Goal: Task Accomplishment & Management: Complete application form

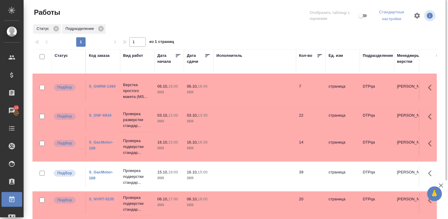
click at [109, 141] on link "S_GacMotor-168" at bounding box center [101, 145] width 24 height 10
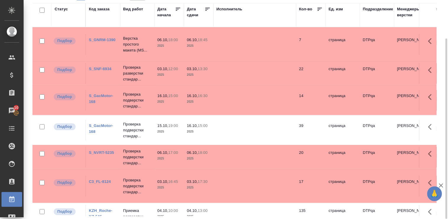
scroll to position [16, 0]
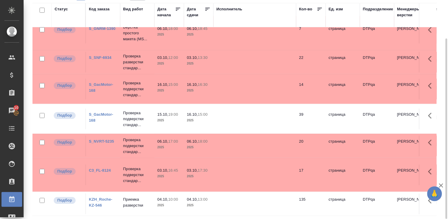
click at [100, 197] on link "KZH_Roche-KZ-546" at bounding box center [100, 202] width 23 height 10
click at [96, 197] on link "KZH_Roche-KZ-546" at bounding box center [100, 202] width 23 height 10
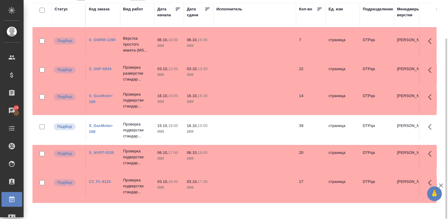
scroll to position [0, 0]
click at [136, 131] on p "Проверка подверстки стандар..." at bounding box center [137, 130] width 28 height 18
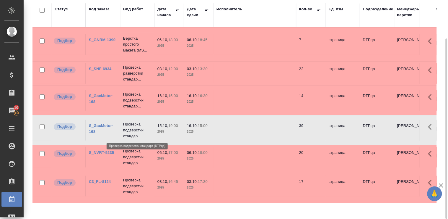
click at [136, 131] on p "Проверка подверстки стандар..." at bounding box center [137, 130] width 28 height 18
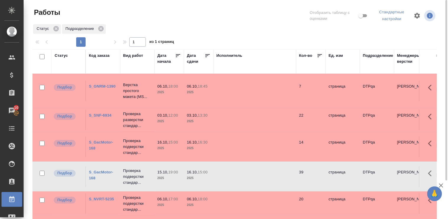
scroll to position [46, 0]
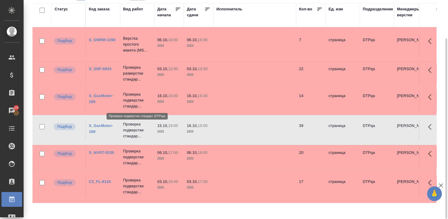
click at [128, 97] on p "Проверка подверстки стандар..." at bounding box center [137, 100] width 28 height 18
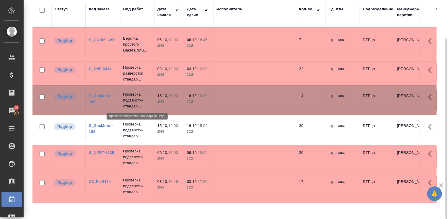
click at [128, 97] on p "Проверка подверстки стандар..." at bounding box center [137, 100] width 28 height 18
click at [134, 99] on p "Проверка подверстки стандар..." at bounding box center [137, 100] width 28 height 18
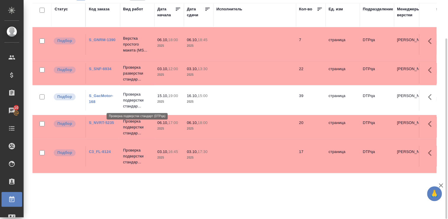
click at [141, 101] on p "Проверка подверстки стандар..." at bounding box center [137, 100] width 28 height 18
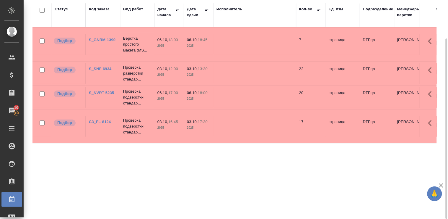
click at [60, 9] on div "Статус" at bounding box center [61, 9] width 13 height 6
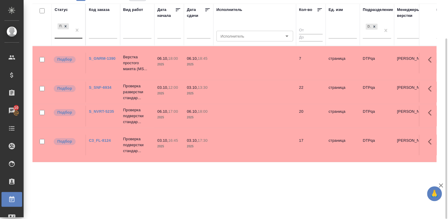
click at [69, 37] on div "Подбор" at bounding box center [63, 30] width 17 height 16
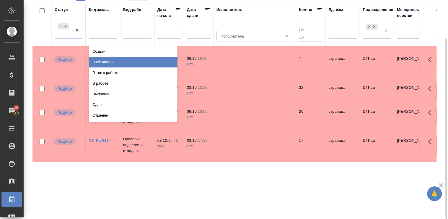
click at [138, 62] on div "В ожидании" at bounding box center [133, 62] width 89 height 11
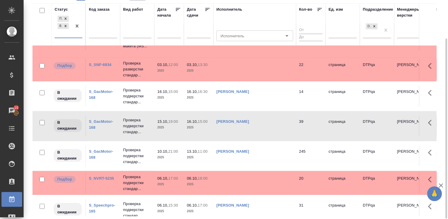
scroll to position [0, 0]
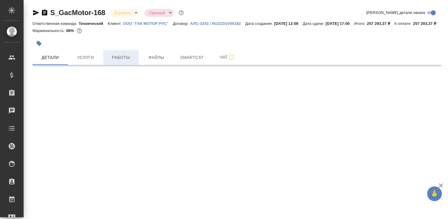
select select "RU"
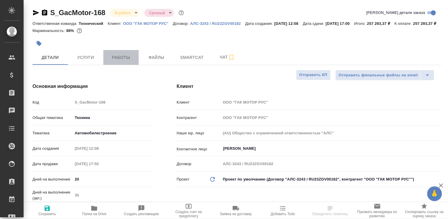
click at [120, 61] on span "Работы" at bounding box center [121, 57] width 28 height 7
type textarea "x"
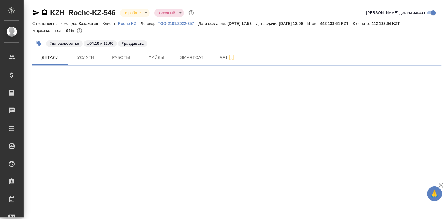
select select "RU"
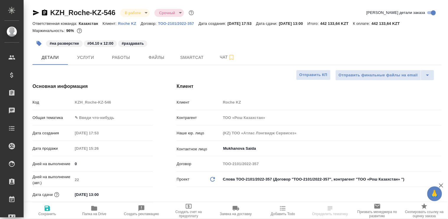
type textarea "x"
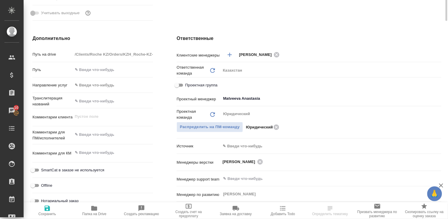
scroll to position [66, 0]
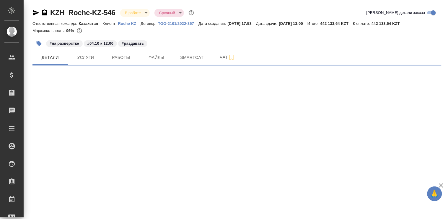
select select "RU"
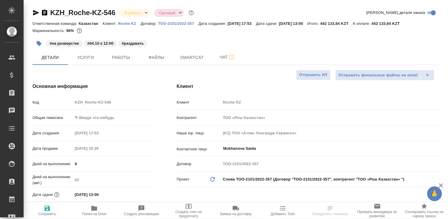
type textarea "x"
click at [119, 58] on span "Работы" at bounding box center [121, 57] width 28 height 7
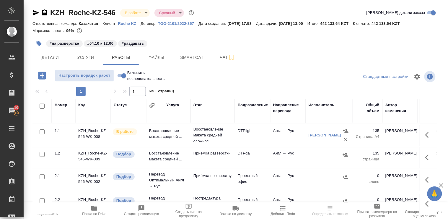
click at [164, 134] on td "Восстановление макета средней ..." at bounding box center [168, 135] width 44 height 21
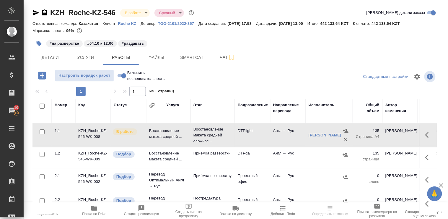
click at [164, 134] on td "Восстановление макета средней ..." at bounding box center [168, 135] width 44 height 21
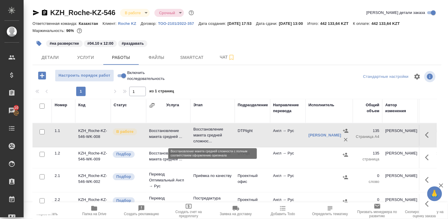
click at [196, 135] on p "Восстановление макета средней сложнос..." at bounding box center [212, 135] width 38 height 18
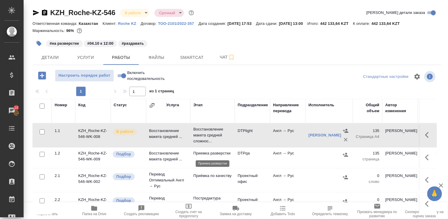
click at [211, 153] on p "Приемка разверстки" at bounding box center [212, 153] width 38 height 6
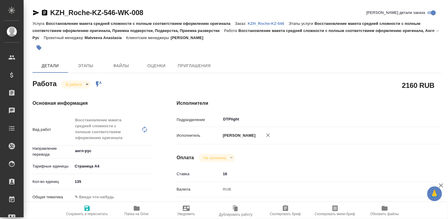
type textarea "x"
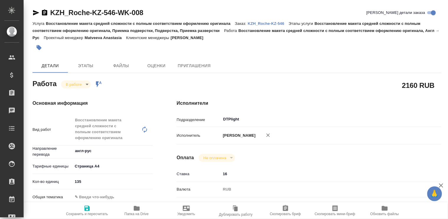
type textarea "x"
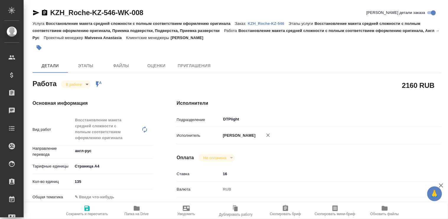
type textarea "x"
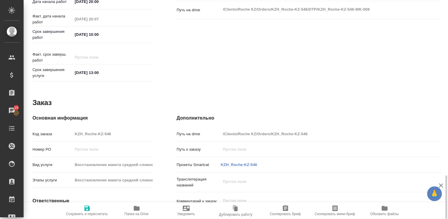
scroll to position [310, 0]
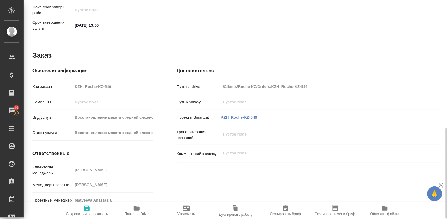
click at [137, 207] on icon "button" at bounding box center [137, 208] width 6 height 5
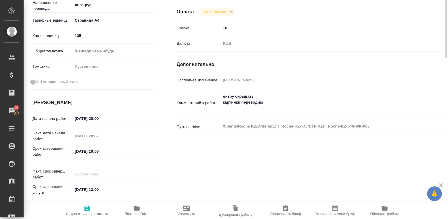
scroll to position [47, 0]
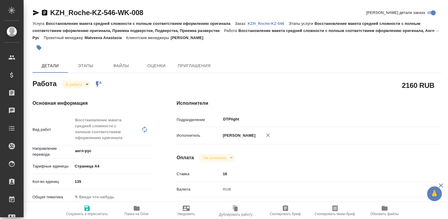
type textarea "x"
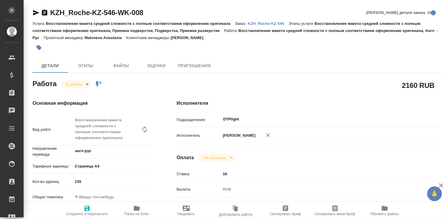
type textarea "x"
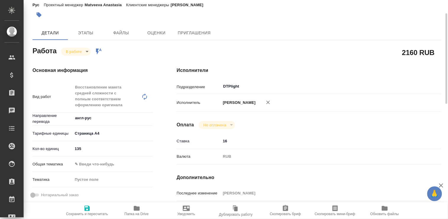
type textarea "x"
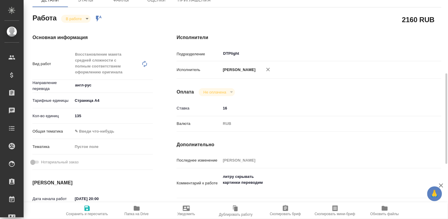
scroll to position [98, 0]
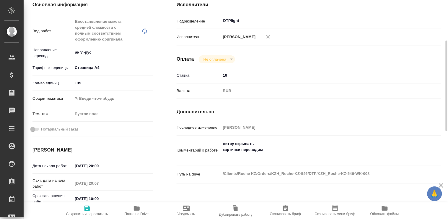
type textarea "x"
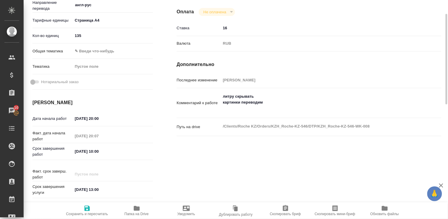
scroll to position [113, 0]
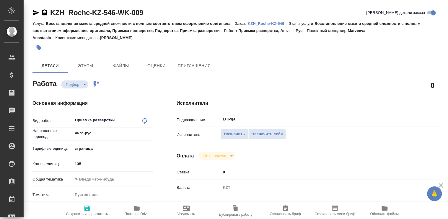
type textarea "x"
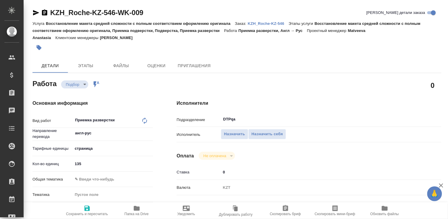
type textarea "x"
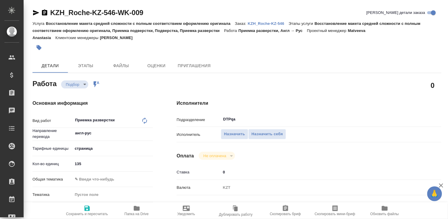
type textarea "x"
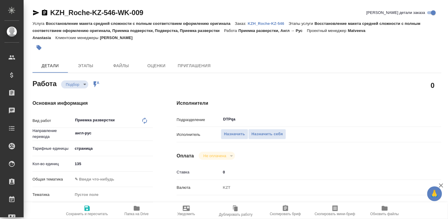
type textarea "x"
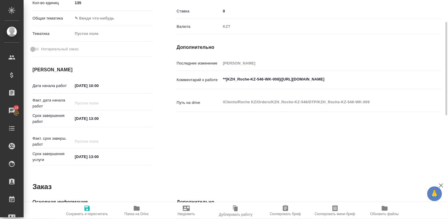
scroll to position [62, 0]
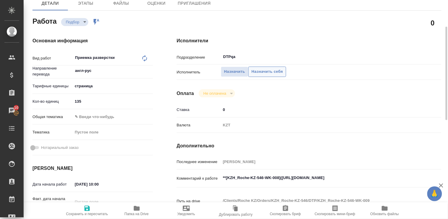
click at [267, 73] on span "Назначить себя" at bounding box center [267, 71] width 31 height 7
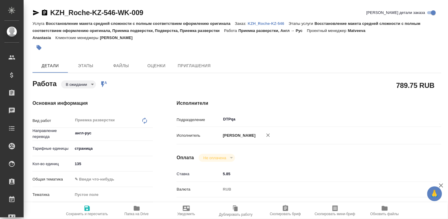
type textarea "x"
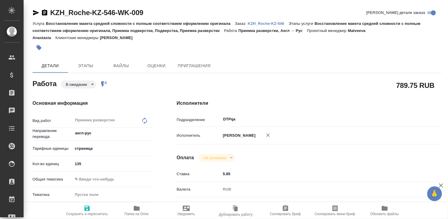
type textarea "x"
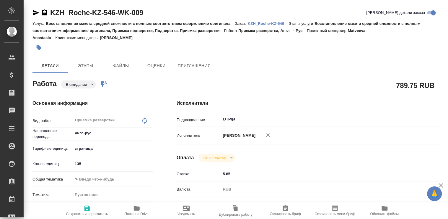
type textarea "x"
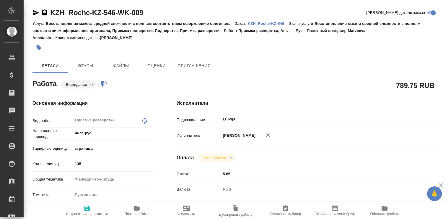
type textarea "x"
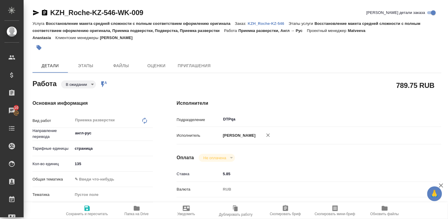
click at [87, 209] on icon "button" at bounding box center [87, 207] width 7 height 7
type textarea "x"
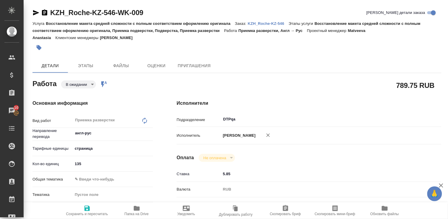
type textarea "x"
type input "pending"
type textarea "Приемка разверстки"
type textarea "x"
type input "англ-рус"
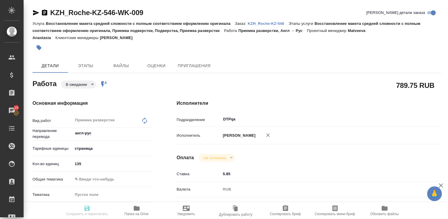
type input "5a8b1489cc6b4906c91bfdb2"
type input "135"
type input "[DATE] 10:00"
type input "[DATE] 13:00"
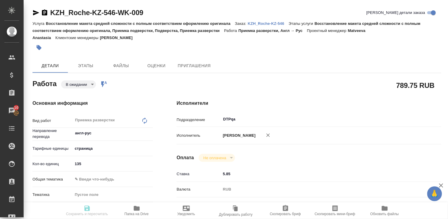
type input "DTPqa"
type input "notPayed"
type input "5.85"
type input "RUB"
type input "Полушина Алена"
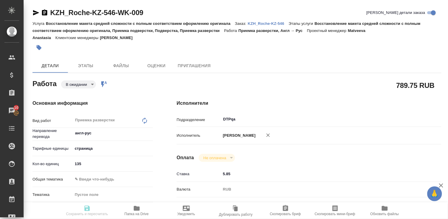
type textarea "**[KZH_Roche-KZ-546-WK-008](https://tera.awatera.com/Work/68dd27c7f4fc1f4d0643f…"
type textarea "x"
type textarea "/Clients/Roche KZ/Orders/KZH_Roche-KZ-546/DTP/KZH_Roche-KZ-546-WK-009"
type textarea "x"
type input "KZH_Roche-KZ-546"
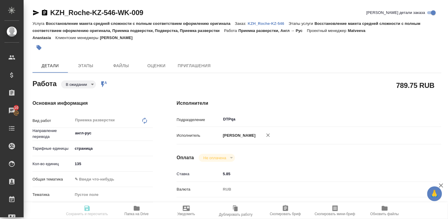
type input "Восстановление макета средней сложности с полным соответствием оформлению ориги…"
type input "Асланукова Сати"
type input "Петрова Валерия"
type input "/Clients/Roche KZ/Orders/KZH_Roche-KZ-546"
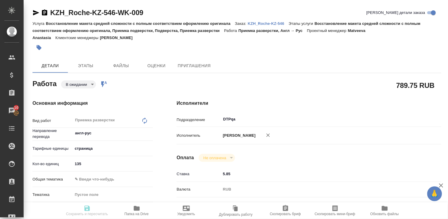
type textarea "x"
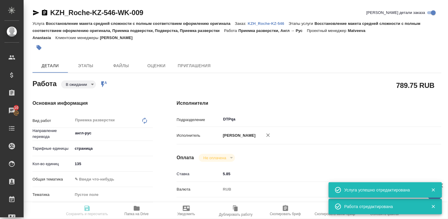
type textarea "x"
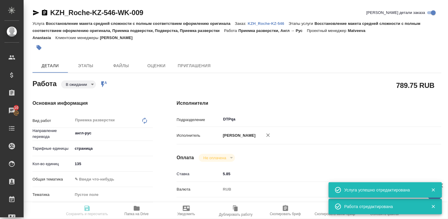
type textarea "x"
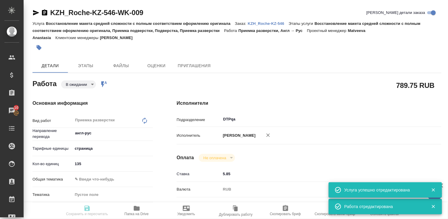
type textarea "x"
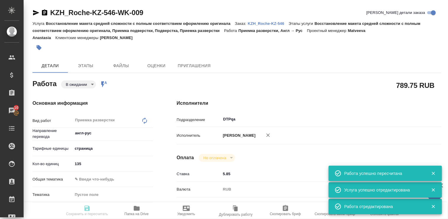
type input "pending"
type textarea "Приемка разверстки"
type textarea "x"
type input "англ-рус"
type input "5a8b1489cc6b4906c91bfdb2"
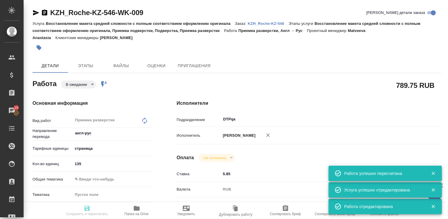
type input "135"
type input "04.10.2025 10:00"
type input "04.10.2025 13:00"
type input "13.10.2025 13:00"
type input "DTPqa"
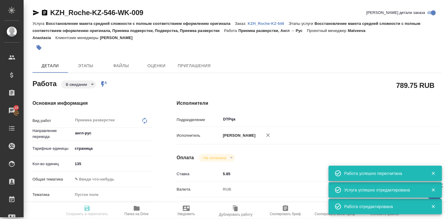
type input "notPayed"
type input "5.85"
type input "RUB"
type input "Полушина Алена"
type textarea "**[KZH_Roche-KZ-546-WK-008](https://tera.awatera.com/Work/68dd27c7f4fc1f4d0643f…"
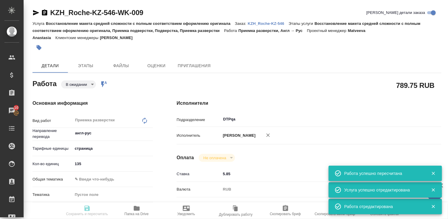
type textarea "x"
type textarea "/Clients/Roche KZ/Orders/KZH_Roche-KZ-546/DTP/KZH_Roche-KZ-546-WK-009"
type textarea "x"
type input "KZH_Roche-KZ-546"
type input "Восстановление макета средней сложности с полным соответствием оформлению ориги…"
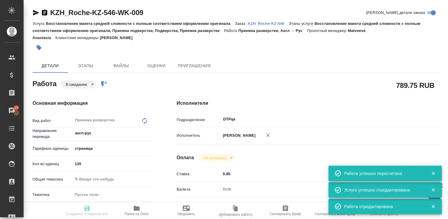
type input "Восстановление макета средней сложности с полным соответствием оформлению ориги…"
type input "Асланукова Сати"
type input "Петрова Валерия"
type input "/Clients/Roche KZ/Orders/KZH_Roche-KZ-546"
type textarea "x"
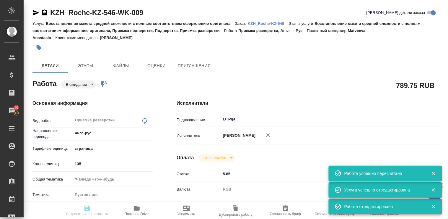
type textarea "x"
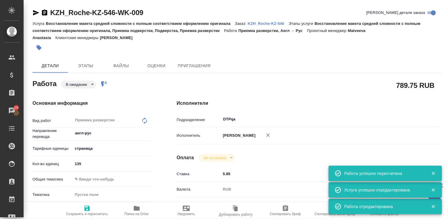
type textarea "x"
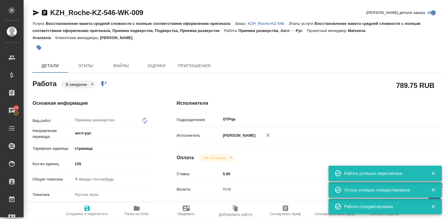
type textarea "x"
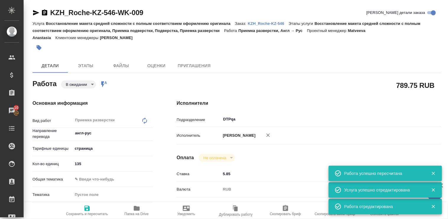
type textarea "x"
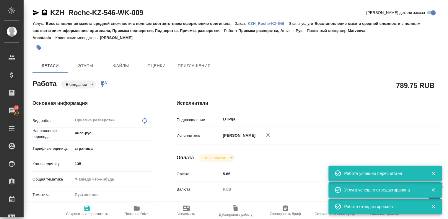
type textarea "x"
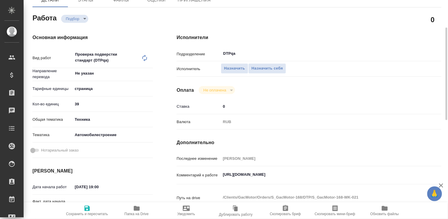
scroll to position [98, 0]
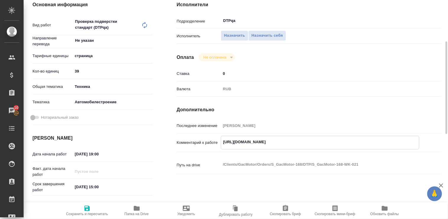
drag, startPoint x: 223, startPoint y: 140, endPoint x: 338, endPoint y: 141, distance: 114.6
click at [338, 141] on textarea "https://tera.awatera.com/Work/68de67eb0d1c169389268750/" at bounding box center [320, 142] width 198 height 10
drag, startPoint x: 338, startPoint y: 141, endPoint x: 223, endPoint y: 141, distance: 114.3
click at [223, 141] on textarea "https://tera.awatera.com/Work/68de67eb0d1c169389268750/" at bounding box center [320, 142] width 198 height 10
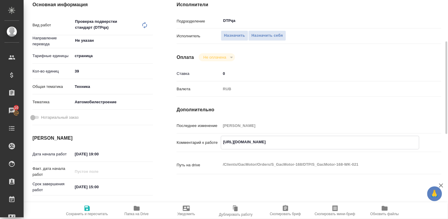
paste textarea "https://tera.awatera.com/Work/68de67eb0d1c169389268750/"
type textarea "https://tera.awatera.com/Work/68de67eb0d1c169389268750/"
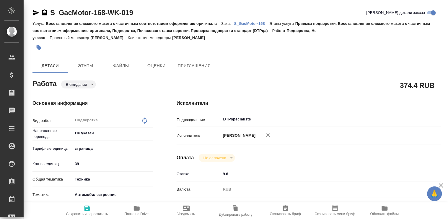
type textarea "x"
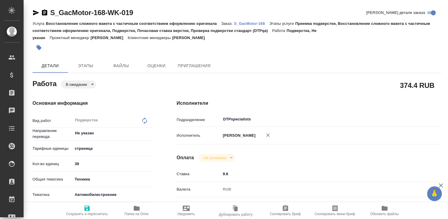
type textarea "x"
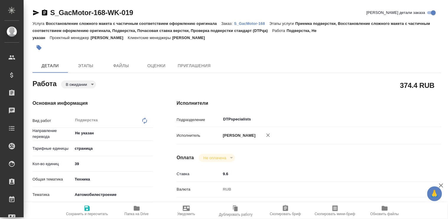
type textarea "x"
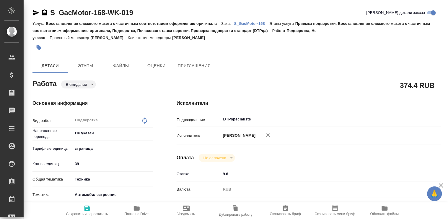
type textarea "x"
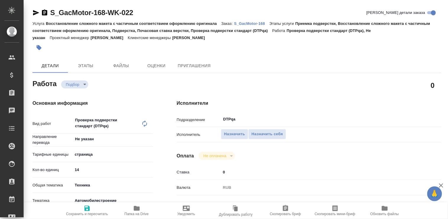
type textarea "x"
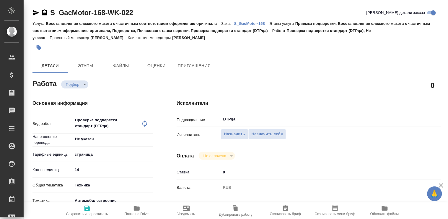
type textarea "x"
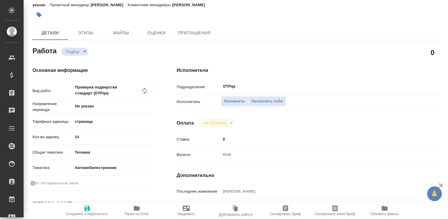
type textarea "x"
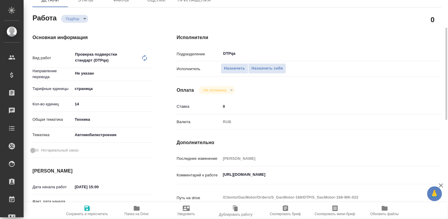
scroll to position [98, 0]
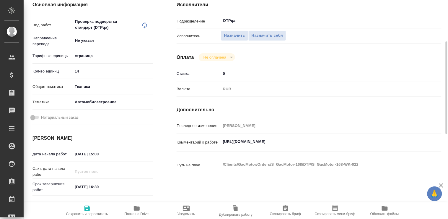
type textarea "x"
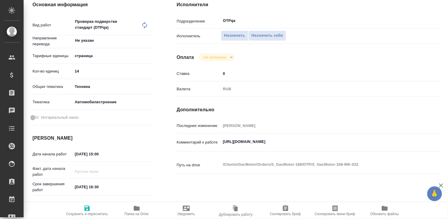
scroll to position [0, 0]
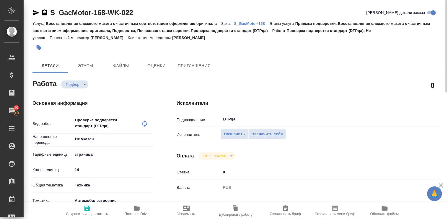
click at [250, 24] on p "S_GacMotor-168" at bounding box center [251, 23] width 35 height 4
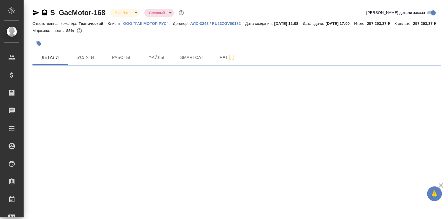
select select "RU"
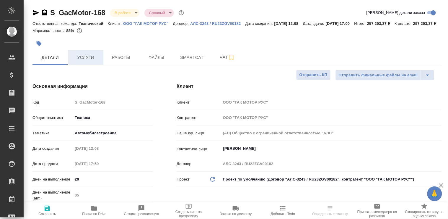
type textarea "x"
click at [116, 61] on span "Работы" at bounding box center [121, 57] width 28 height 7
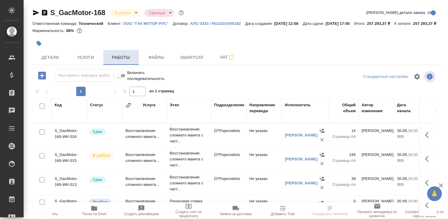
scroll to position [33, 0]
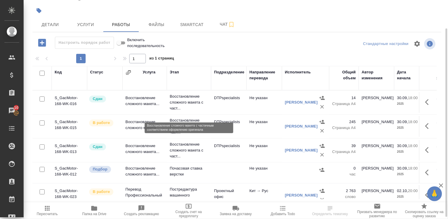
click at [179, 109] on p "Восстановление сложного макета с част..." at bounding box center [189, 102] width 38 height 18
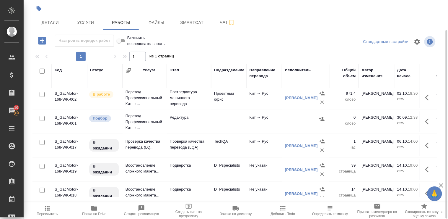
scroll to position [144, 0]
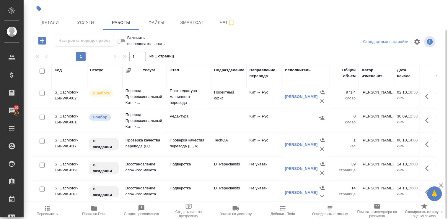
click at [432, 143] on td at bounding box center [428, 144] width 18 height 21
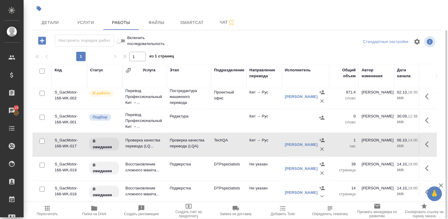
drag, startPoint x: 432, startPoint y: 149, endPoint x: 430, endPoint y: 165, distance: 16.9
click at [430, 166] on tbody "S_GacMotor-168-WK-016 Сдан Восстановление сложного макета... Восстановление сло…" at bounding box center [366, 122] width 669 height 356
click at [430, 166] on td at bounding box center [428, 168] width 18 height 21
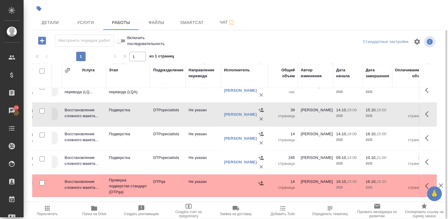
scroll to position [198, 63]
click at [290, 196] on td "14 страница" at bounding box center [282, 186] width 30 height 21
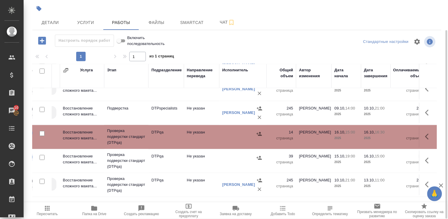
scroll to position [253, 63]
click at [438, 175] on div "Код Статус Услуга Этап Подразделение Направление перевода Исполнитель Общий объ…" at bounding box center [236, 130] width 409 height 133
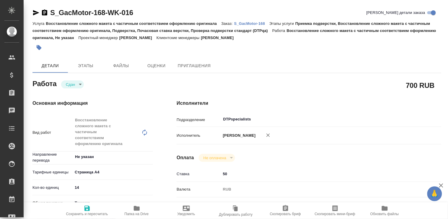
type textarea "x"
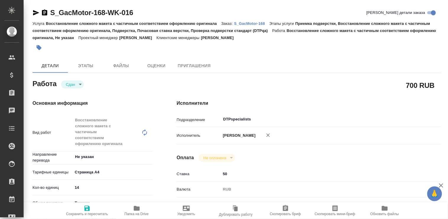
type textarea "x"
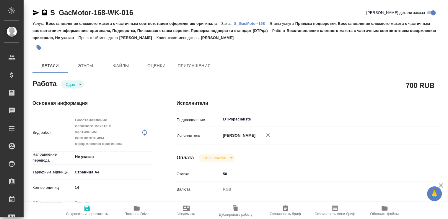
click at [140, 210] on span "Папка на Drive" at bounding box center [136, 209] width 43 height 11
type textarea "x"
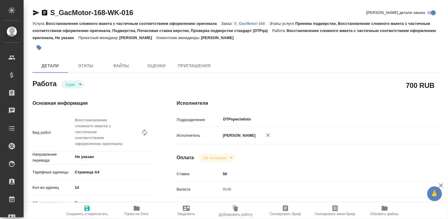
type textarea "x"
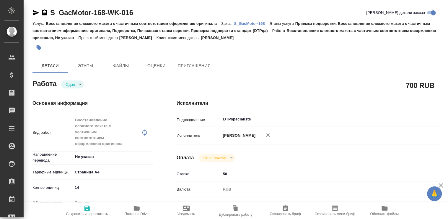
type textarea "x"
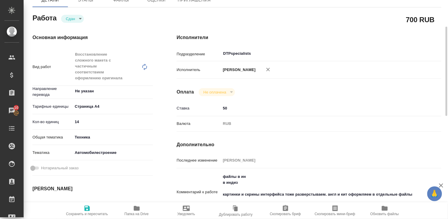
scroll to position [98, 0]
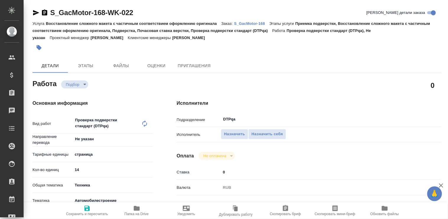
type textarea "x"
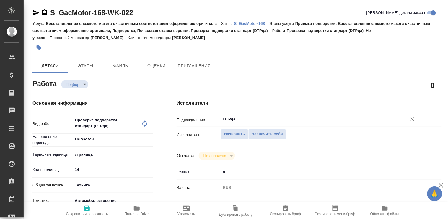
type textarea "x"
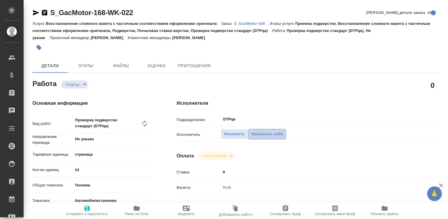
click at [266, 134] on span "Назначить себя" at bounding box center [267, 134] width 31 height 7
type textarea "x"
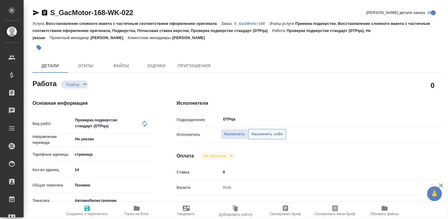
type textarea "x"
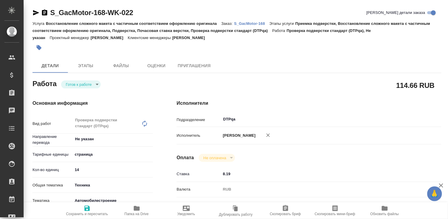
type textarea "x"
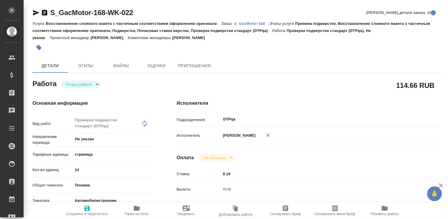
type textarea "x"
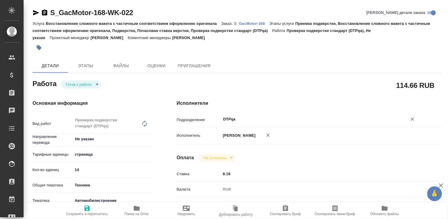
type textarea "x"
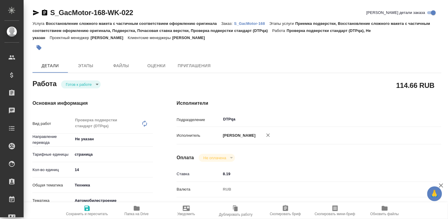
type textarea "x"
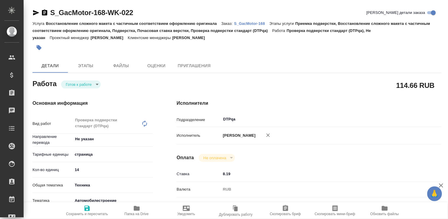
click at [98, 84] on body "🙏 .cls-1 fill:#fff; AWATERA [PERSON_NAME] Спецификации Заказы Чаты Todo Проекты…" at bounding box center [224, 109] width 448 height 219
type textarea "x"
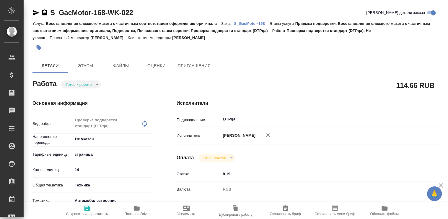
type textarea "x"
click at [74, 84] on body "🙏 .cls-1 fill:#fff; AWATERA [PERSON_NAME] Спецификации Заказы Чаты Todo Проекты…" at bounding box center [224, 109] width 448 height 219
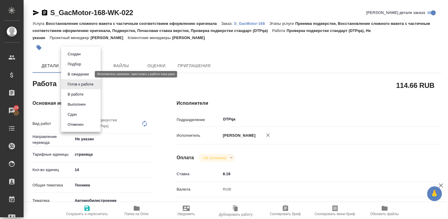
click at [78, 74] on button "В ожидании" at bounding box center [78, 74] width 25 height 6
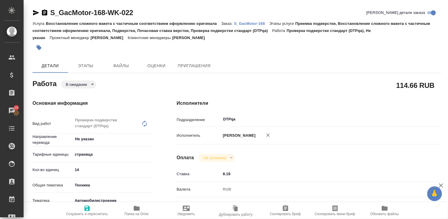
type textarea "x"
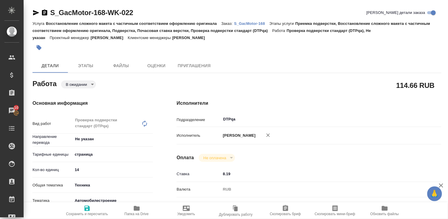
type textarea "x"
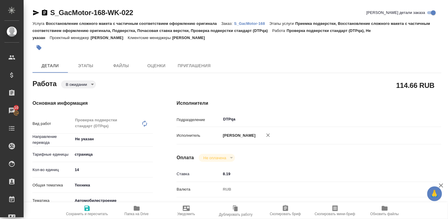
type textarea "x"
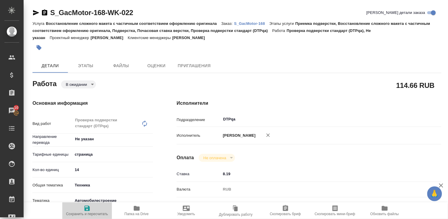
click at [87, 207] on icon "button" at bounding box center [86, 207] width 5 height 5
type textarea "x"
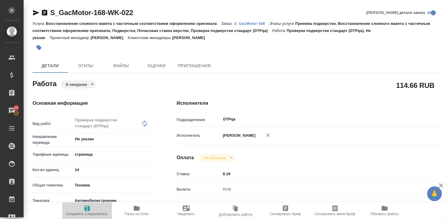
type textarea "x"
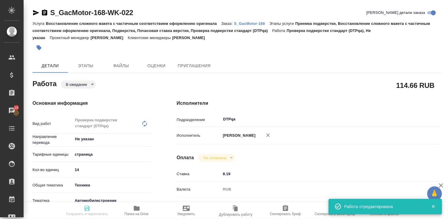
type input "pending"
type textarea "Проверка подверстки стандарт (DTPqa)"
type textarea "x"
type input "Не указан"
type input "5a8b1489cc6b4906c91bfdb2"
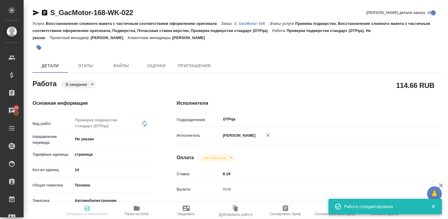
type input "14"
type input "tech"
type input "5f647204b73bc97568ca66a7"
type input "[DATE] 15:00"
type input "16.10.2025 16:30"
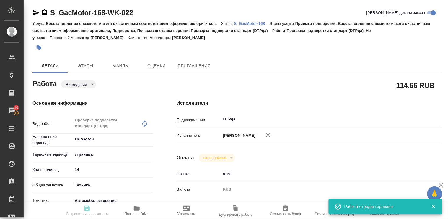
type input "[DATE] 17:00"
type input "DTPqa"
type input "notPayed"
type input "8.19"
type input "RUB"
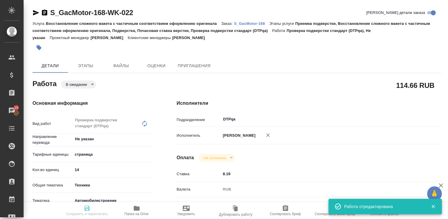
type input "Полушина Алена"
type textarea "https://tera.awatera.com/Work/68de66db0d1c169389268724/"
type textarea "x"
type textarea "/Clients/GacMotor/Orders/S_GacMotor-168/DTP/S_GacMotor-168-WK-022"
type textarea "x"
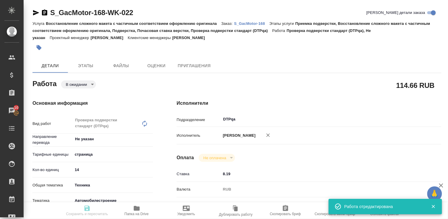
type input "S_GacMotor-168"
type input "Восстановление сложного макета с частичным соответствием оформлению оригинала"
type input "Приемка подверстки, Восстановление сложного макета с частичным соответствием оф…"
type input "[PERSON_NAME]"
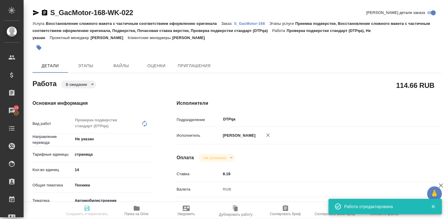
type input "/Clients/GacMotor/Orders/S_GacMotor-168"
type textarea "x"
type textarea "owner's manual——20250716.pdf сдаем раньше всех - 13.10 в 10:00: поставьте пожал…"
type textarea "x"
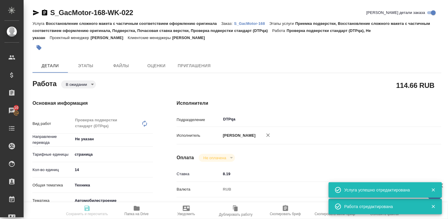
type textarea "x"
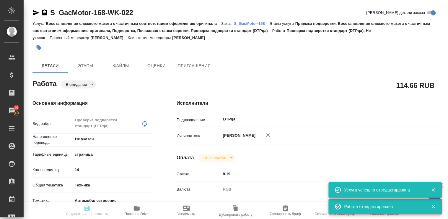
type textarea "x"
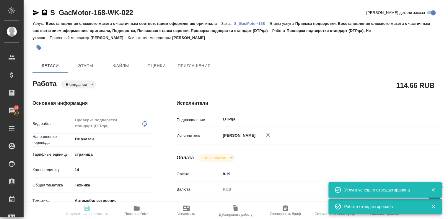
type textarea "x"
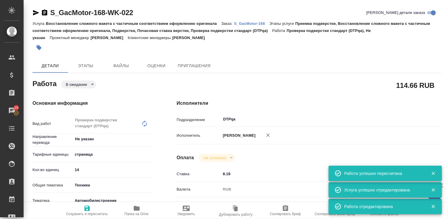
type input "pending"
type textarea "Проверка подверстки стандарт (DTPqa)"
type textarea "x"
type input "Не указан"
type input "5a8b1489cc6b4906c91bfdb2"
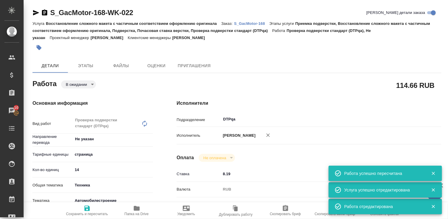
type input "14"
type input "tech"
type input "5f647204b73bc97568ca66a7"
type input "[DATE] 15:00"
type input "16.10.2025 16:30"
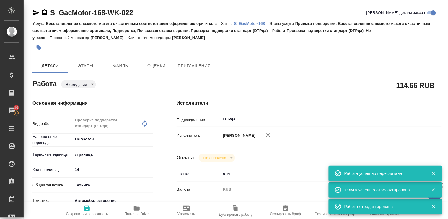
type input "[DATE] 17:00"
type input "DTPqa"
type input "notPayed"
type input "8.19"
type input "RUB"
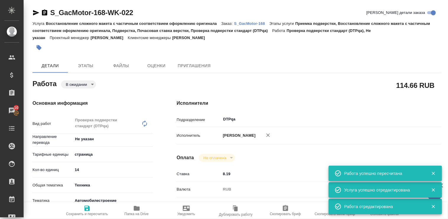
type input "[PERSON_NAME]"
type textarea "https://tera.awatera.com/Work/68de66db0d1c169389268724/"
type textarea "x"
type textarea "/Clients/GacMotor/Orders/S_GacMotor-168/DTP/S_GacMotor-168-WK-022"
type textarea "x"
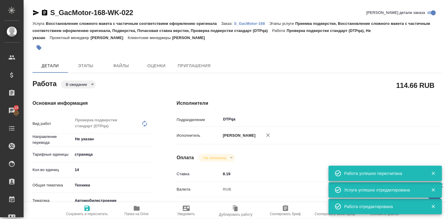
type input "S_GacMotor-168"
type input "Восстановление сложного макета с частичным соответствием оформлению оригинала"
type input "Приемка подверстки, Восстановление сложного макета с частичным соответствием оф…"
type input "[PERSON_NAME]"
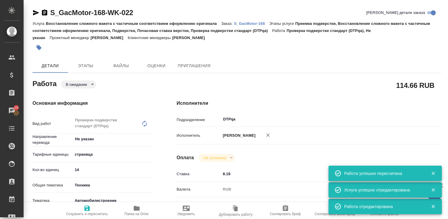
type input "/Clients/GacMotor/Orders/S_GacMotor-168"
type textarea "x"
type textarea "owner's manual——20250716.pdf сдаем раньше всех - 13.10 в 10:00: поставьте пожал…"
type textarea "x"
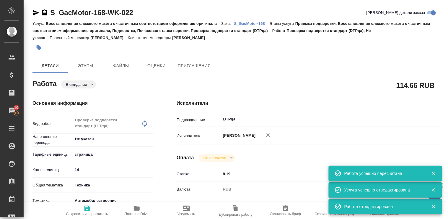
type textarea "x"
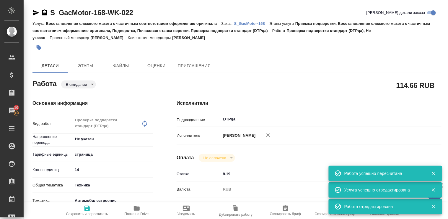
type textarea "x"
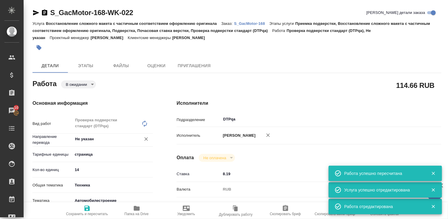
type textarea "x"
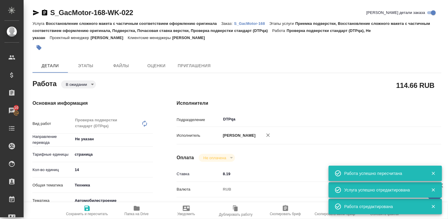
type textarea "x"
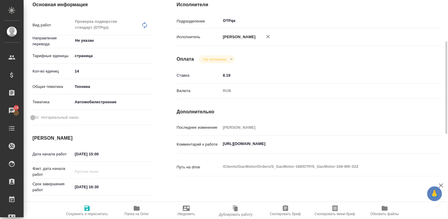
scroll to position [131, 0]
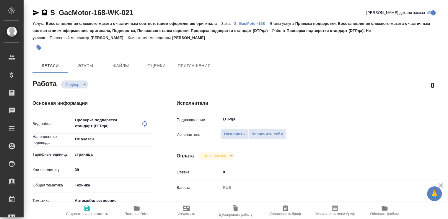
type textarea "x"
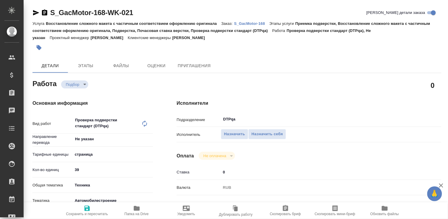
type textarea "x"
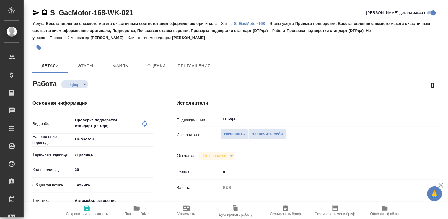
type textarea "x"
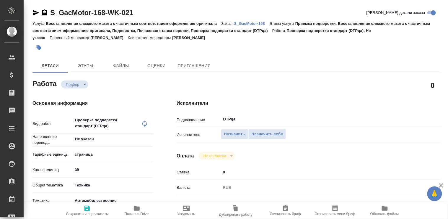
type textarea "x"
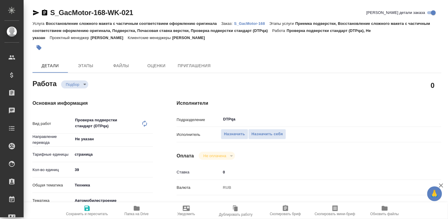
type textarea "x"
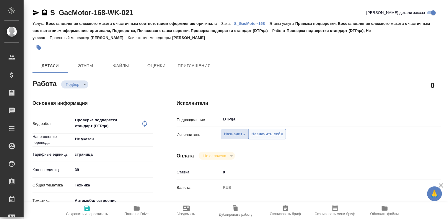
click at [265, 135] on span "Назначить себя" at bounding box center [267, 134] width 31 height 7
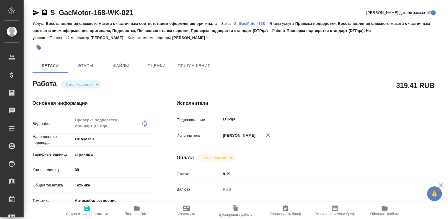
type textarea "x"
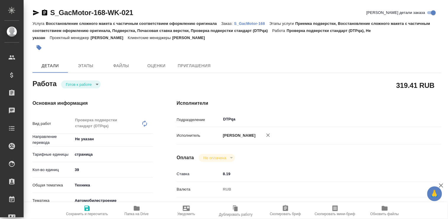
type textarea "x"
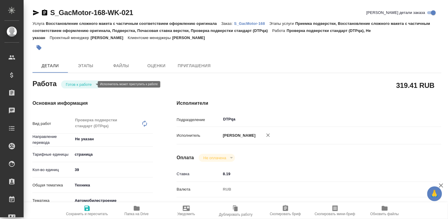
type textarea "x"
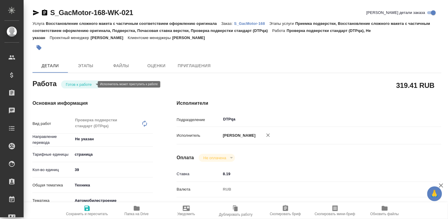
click at [71, 85] on body "🙏 .cls-1 fill:#fff; AWATERA [PERSON_NAME] Спецификации Заказы Чаты Todo Проекты…" at bounding box center [224, 109] width 448 height 219
type textarea "x"
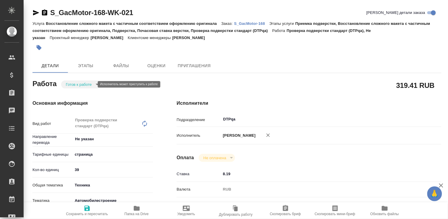
type textarea "x"
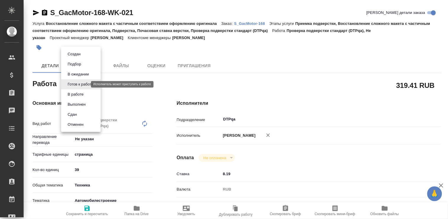
click at [71, 85] on body "🙏 .cls-1 fill:#fff; AWATERA [PERSON_NAME] Спецификации Заказы Чаты Todo Проекты…" at bounding box center [224, 109] width 448 height 219
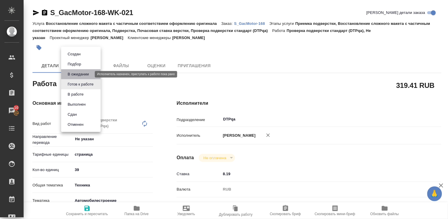
click at [77, 74] on button "В ожидании" at bounding box center [78, 74] width 25 height 6
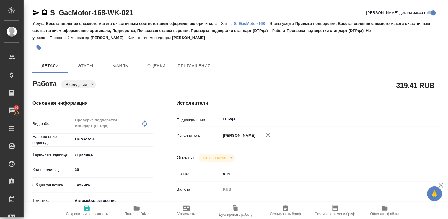
type textarea "x"
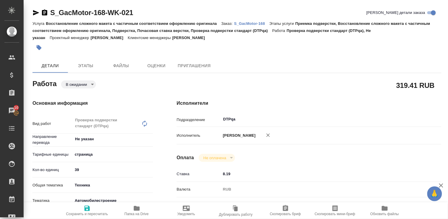
type textarea "x"
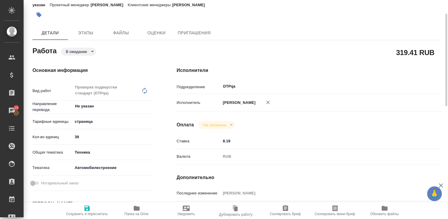
type textarea "x"
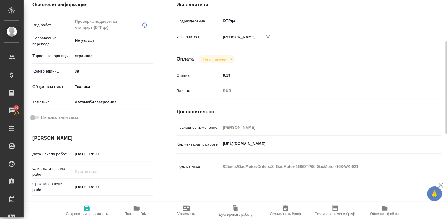
scroll to position [131, 0]
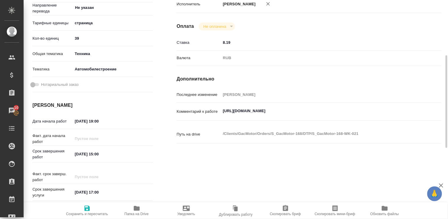
click at [86, 209] on icon "button" at bounding box center [86, 207] width 5 height 5
type textarea "x"
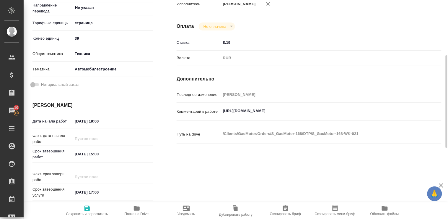
type textarea "x"
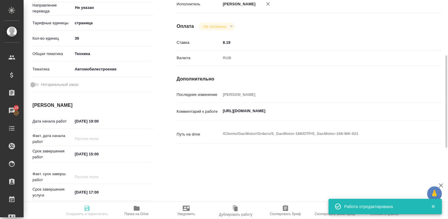
type textarea "x"
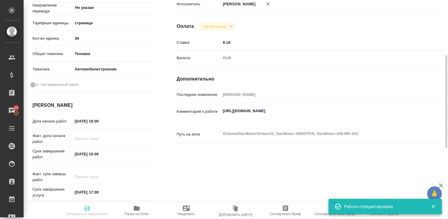
type input "pending"
type textarea "Проверка подверстки стандарт (DTPqa)"
type textarea "x"
type input "Не указан"
type input "5a8b1489cc6b4906c91bfdb2"
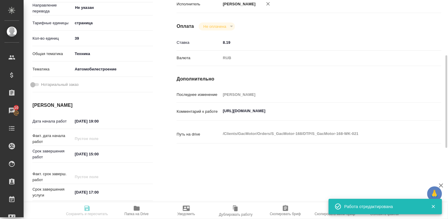
type input "39"
type input "tech"
type input "5f647204b73bc97568ca66a7"
type input "[DATE] 19:00"
type input "[DATE] 15:00"
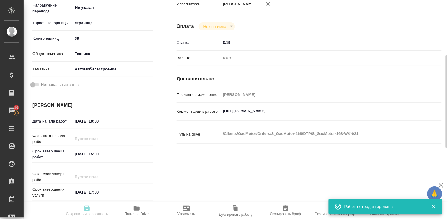
type input "[DATE] 17:00"
type input "DTPqa"
type input "notPayed"
type input "8.19"
type input "RUB"
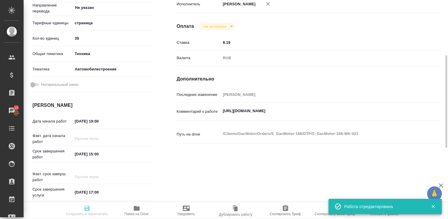
type input "[PERSON_NAME]"
type textarea "[URL][DOMAIN_NAME]"
type textarea "x"
type textarea "/Clients/GacMotor/Orders/S_GacMotor-168/DTP/S_GacMotor-168-WK-021"
type textarea "x"
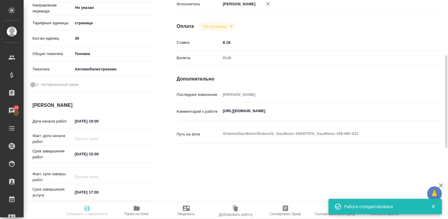
type input "S_GacMotor-168"
type input "Восстановление сложного макета с частичным соответствием оформлению оригинала"
type input "Приемка подверстки, Восстановление сложного макета с частичным соответствием оф…"
type input "[PERSON_NAME]"
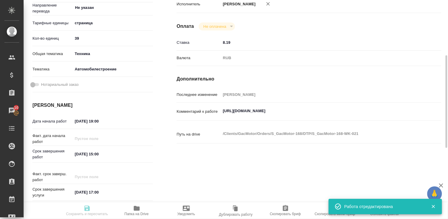
type input "/Clients/GacMotor/Orders/S_GacMotor-168"
type textarea "x"
type textarea "owner's manual——20250716.pdf сдаем раньше всех - 13.10 в 10:00: поставьте пожал…"
type textarea "x"
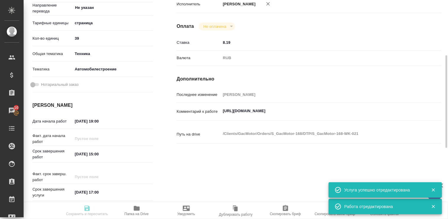
type textarea "x"
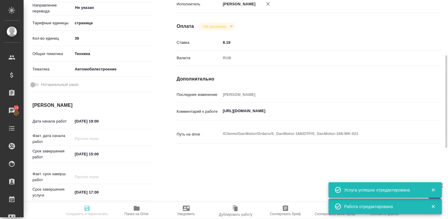
type textarea "x"
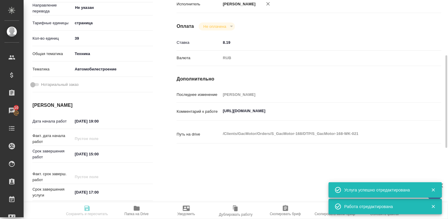
type textarea "x"
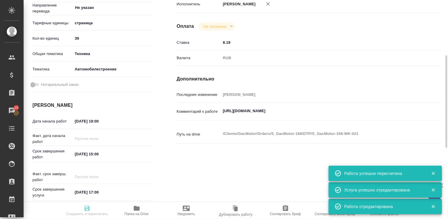
type input "pending"
type textarea "Проверка подверстки стандарт (DTPqa)"
type textarea "x"
type input "Не указан"
type input "5a8b1489cc6b4906c91bfdb2"
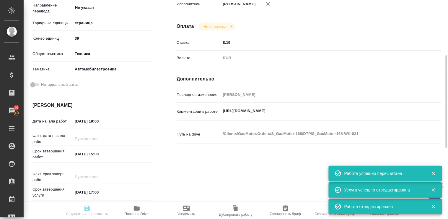
type input "39"
type input "tech"
type input "5f647204b73bc97568ca66a7"
type input "[DATE] 19:00"
type input "[DATE] 15:00"
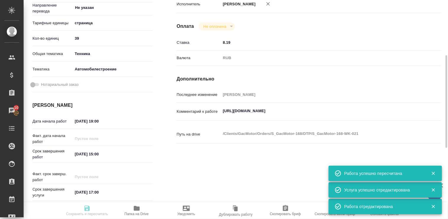
type input "[DATE] 17:00"
type input "DTPqa"
type input "notPayed"
type input "8.19"
type input "RUB"
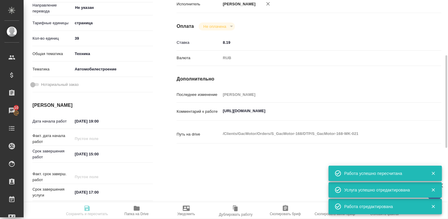
type input "[PERSON_NAME]"
type textarea "[URL][DOMAIN_NAME]"
type textarea "x"
type textarea "/Clients/GacMotor/Orders/S_GacMotor-168/DTP/S_GacMotor-168-WK-021"
type textarea "x"
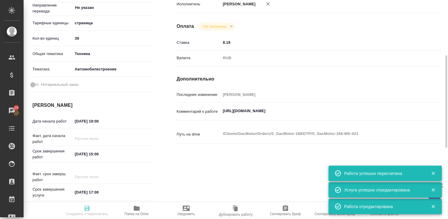
type input "S_GacMotor-168"
type input "Восстановление сложного макета с частичным соответствием оформлению оригинала"
type input "Приемка подверстки, Восстановление сложного макета с частичным соответствием оф…"
type input "[PERSON_NAME]"
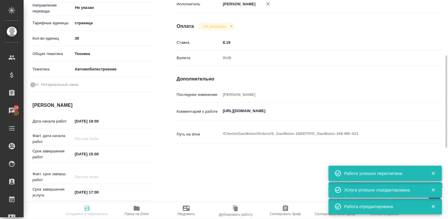
type input "/Clients/GacMotor/Orders/S_GacMotor-168"
type textarea "x"
type textarea "owner's manual——20250716.pdf сдаем раньше всех - 13.10 в 10:00: поставьте пожал…"
type textarea "x"
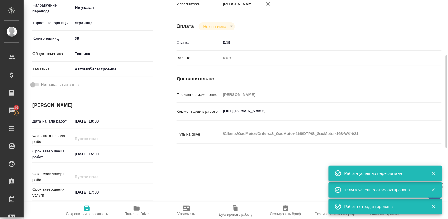
type textarea "x"
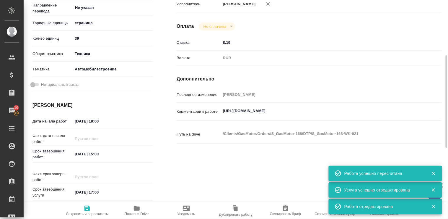
type textarea "x"
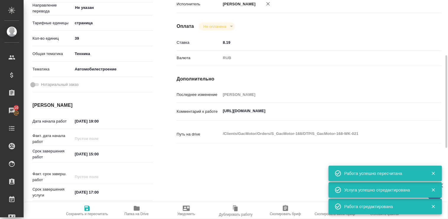
type textarea "x"
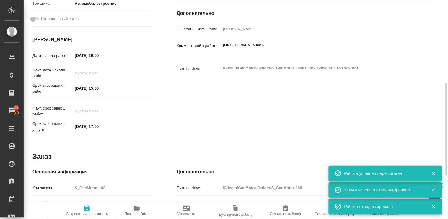
type textarea "x"
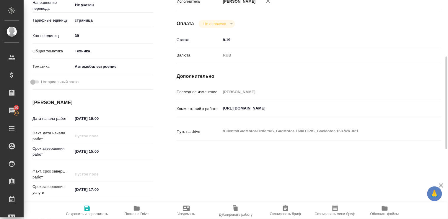
scroll to position [0, 0]
